Goal: Communication & Community: Participate in discussion

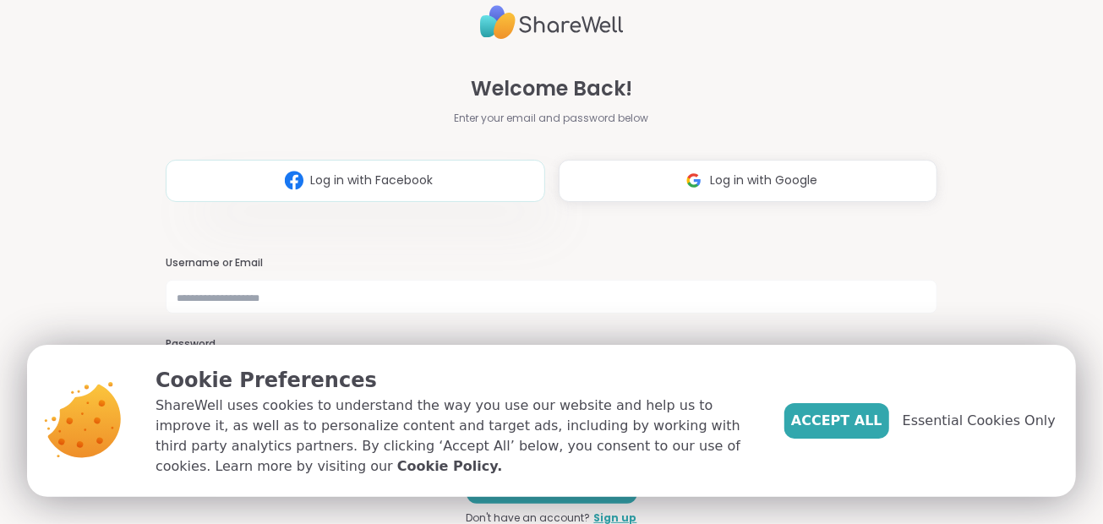
click at [414, 162] on button "Log in with Facebook" at bounding box center [355, 181] width 379 height 42
click at [859, 414] on span "Accept All" at bounding box center [836, 421] width 91 height 20
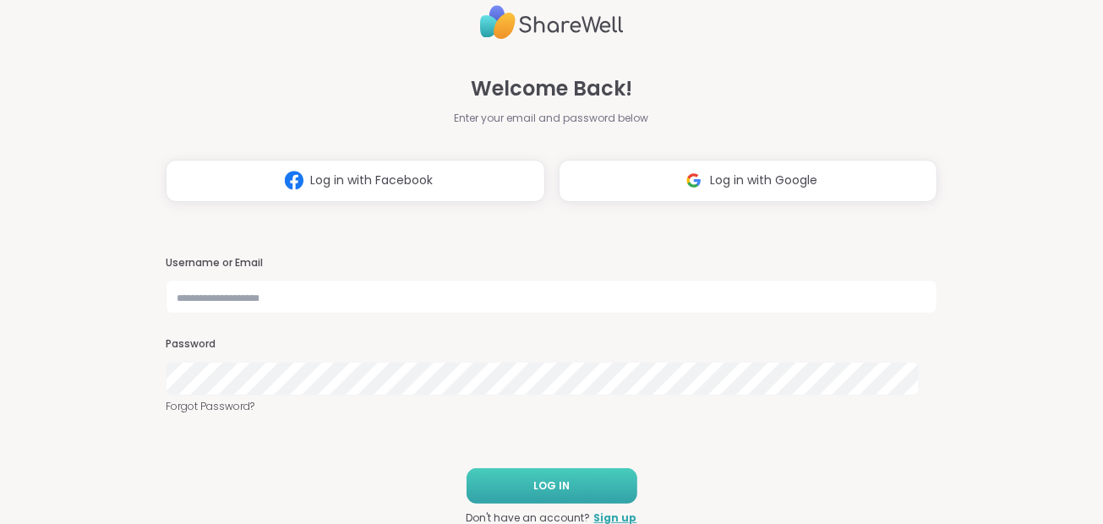
click at [533, 480] on span "LOG IN" at bounding box center [551, 485] width 36 height 15
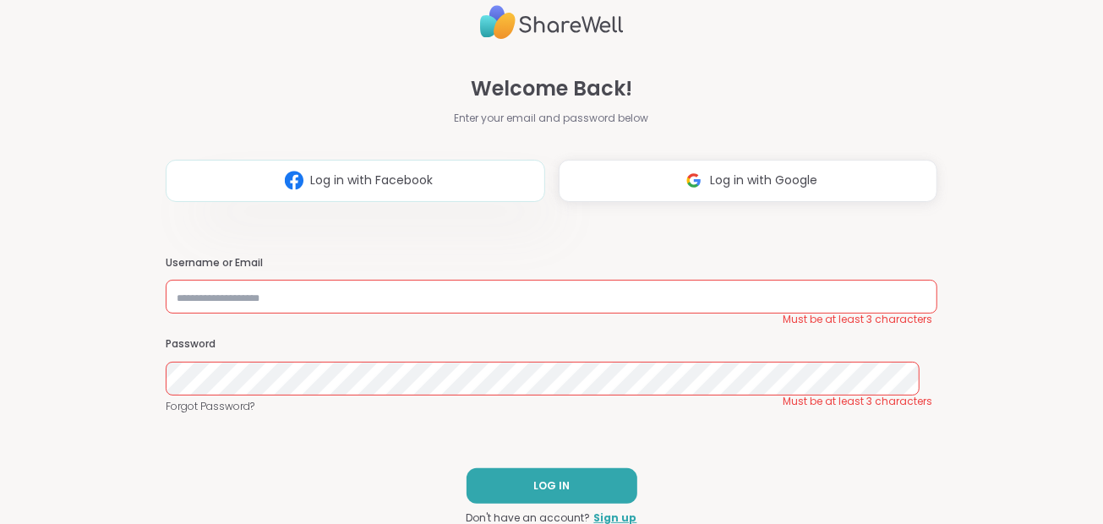
click at [378, 166] on button "Log in with Facebook" at bounding box center [355, 181] width 379 height 42
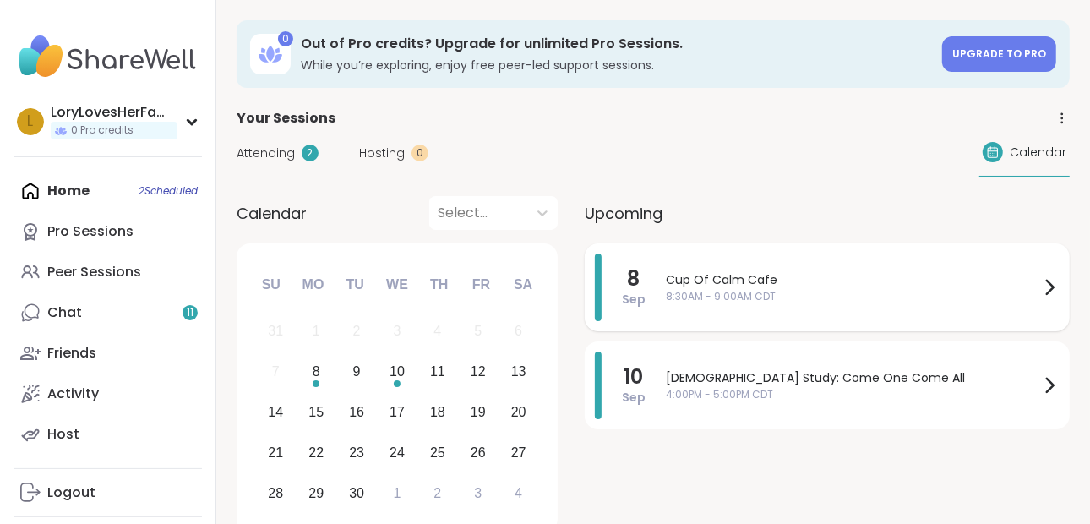
click at [692, 293] on span "8:30AM - 9:00AM CDT" at bounding box center [853, 296] width 374 height 15
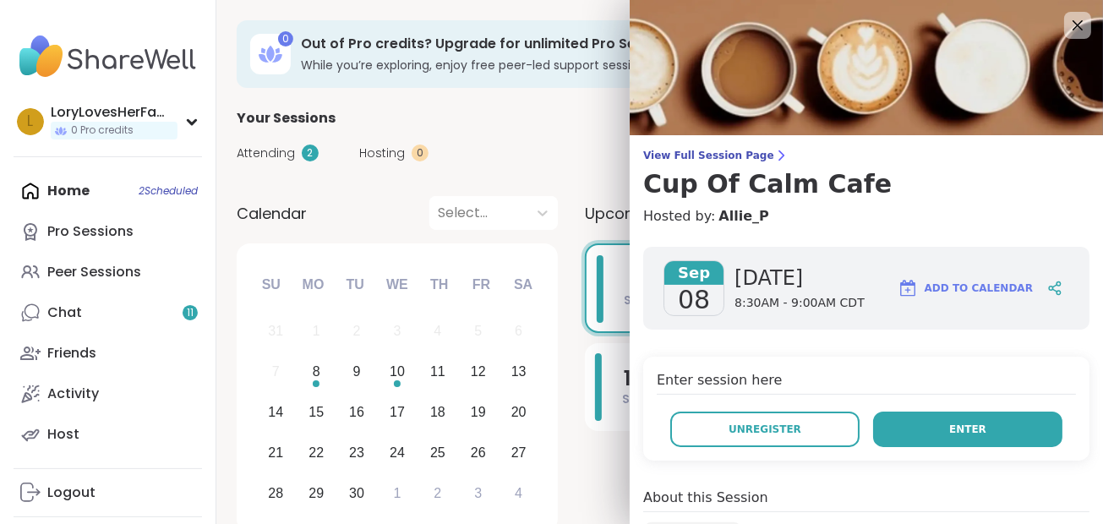
click at [908, 441] on button "Enter" at bounding box center [967, 429] width 189 height 35
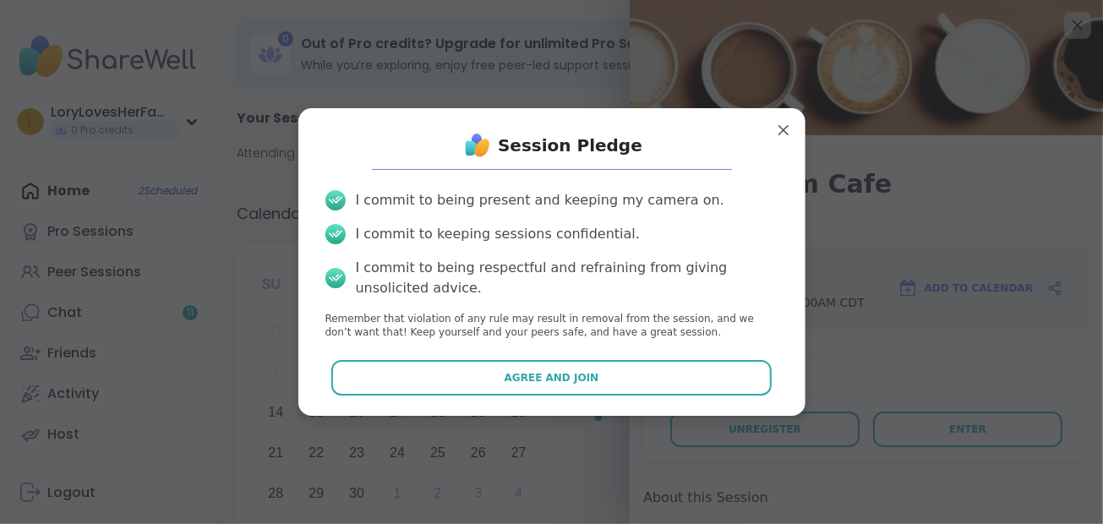
click at [601, 351] on div "I commit to being present and keeping my camera on. I commit to keeping session…" at bounding box center [552, 265] width 480 height 177
click at [601, 364] on button "Agree and Join" at bounding box center [551, 377] width 440 height 35
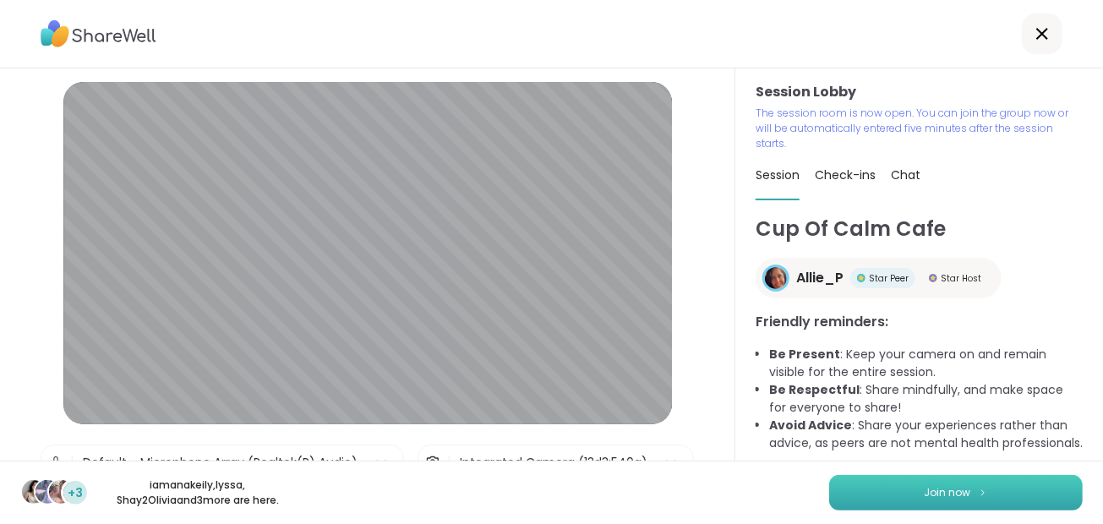
click at [924, 498] on span "Join now" at bounding box center [947, 492] width 46 height 15
